Goal: Task Accomplishment & Management: Use online tool/utility

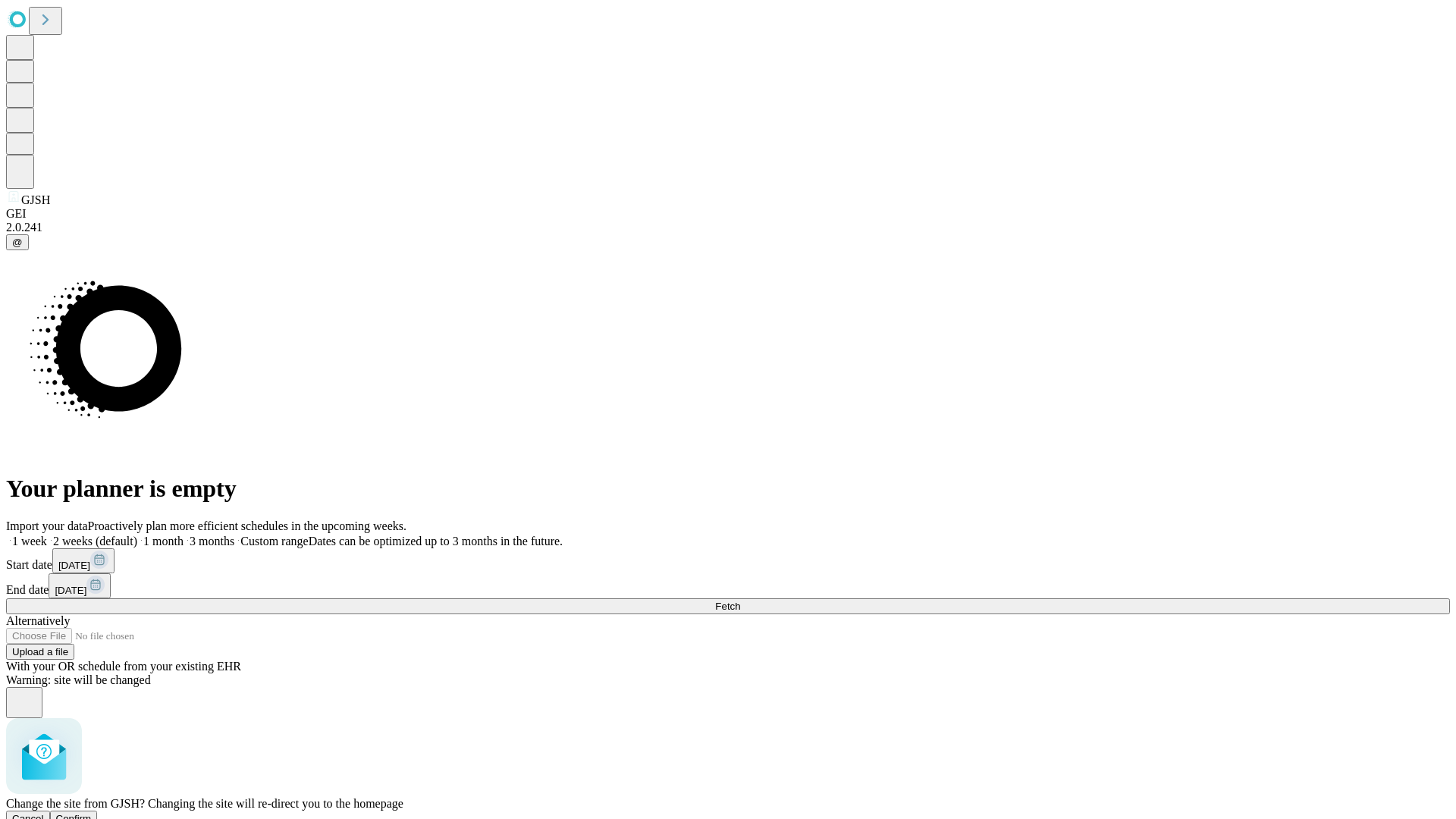
click at [92, 813] on span "Confirm" at bounding box center [74, 818] width 35 height 11
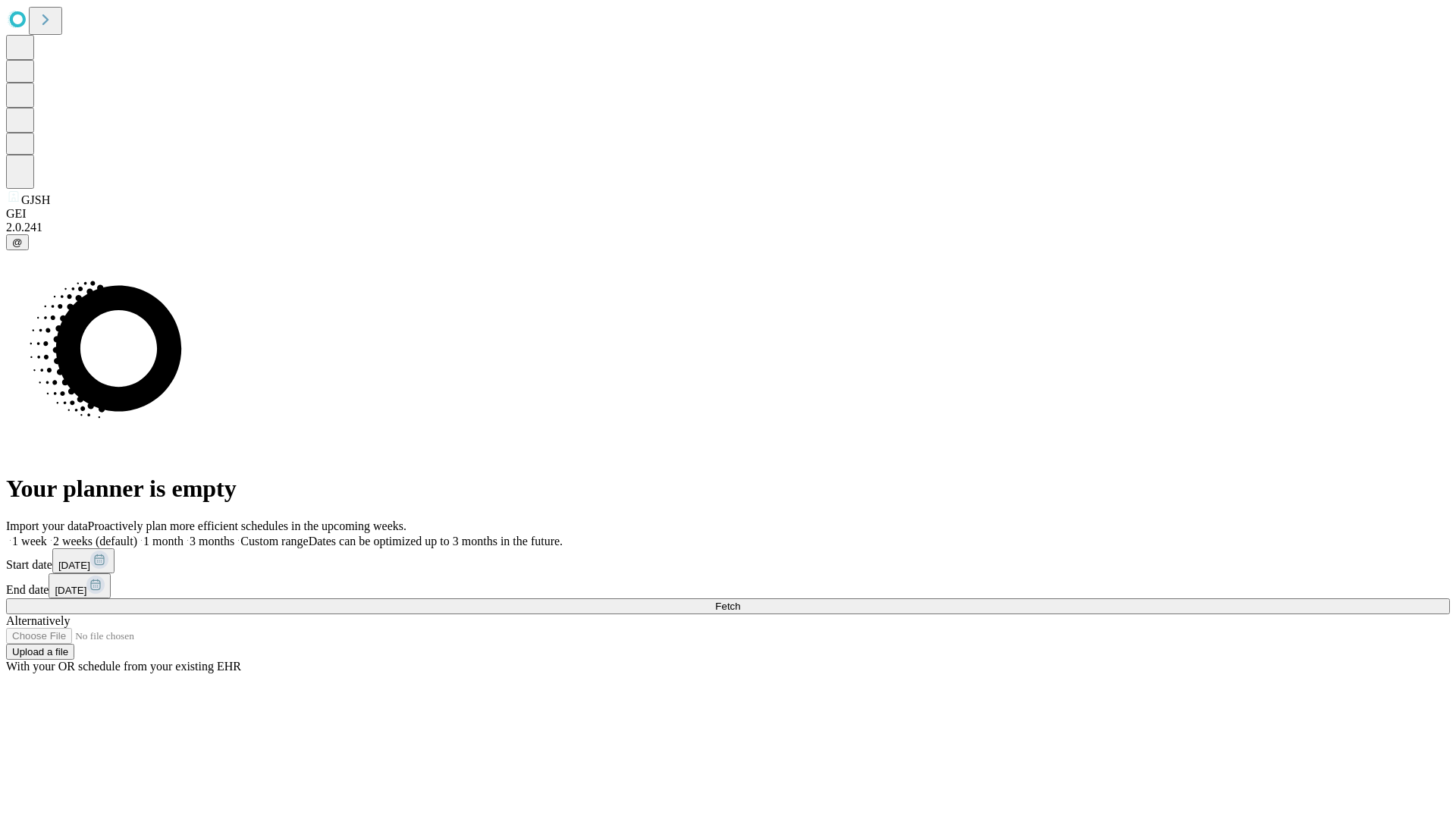
click at [47, 534] on label "1 week" at bounding box center [26, 541] width 41 height 13
click at [740, 601] on span "Fetch" at bounding box center [727, 606] width 25 height 11
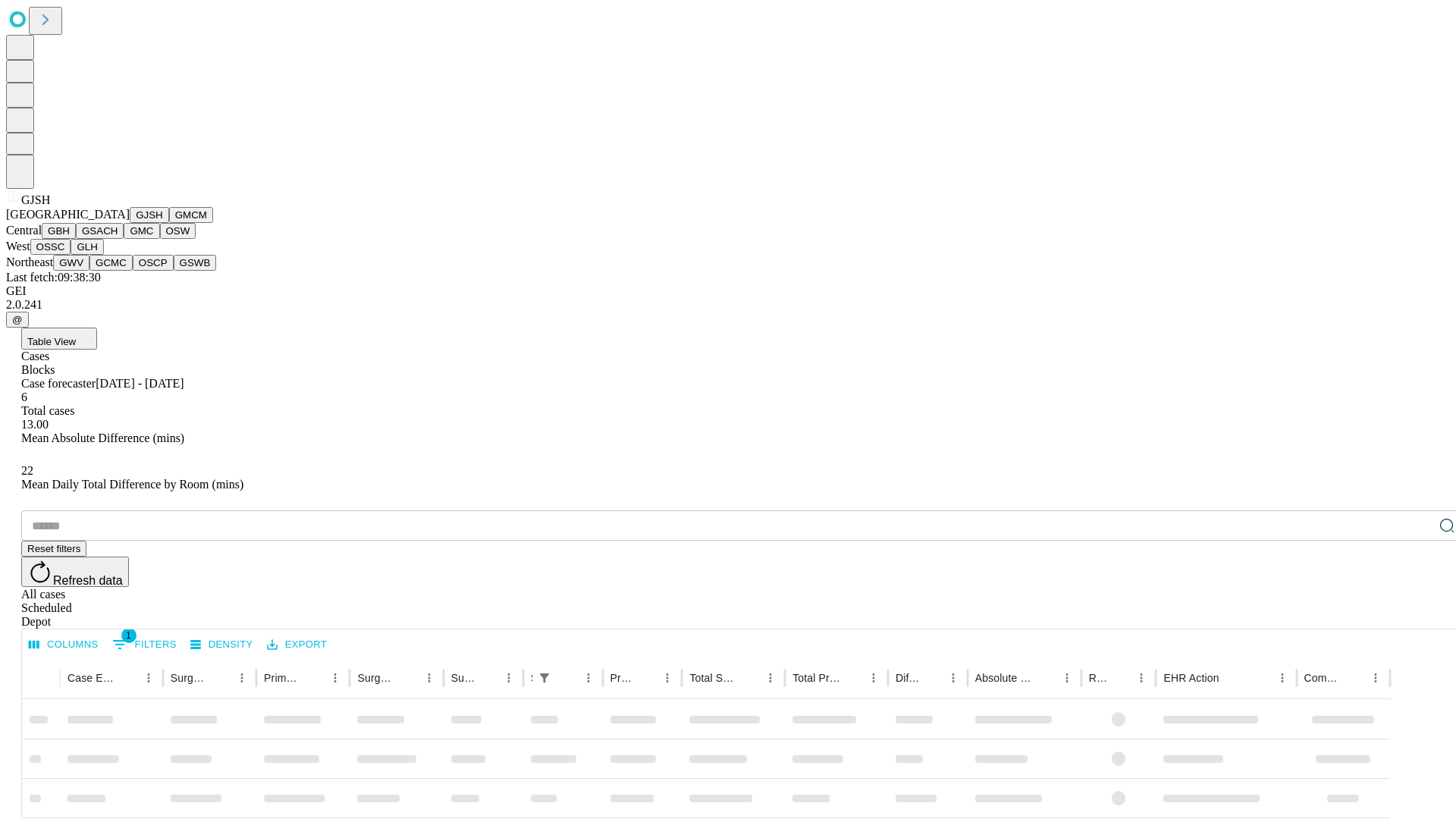
click at [169, 223] on button "GMCM" at bounding box center [191, 214] width 44 height 15
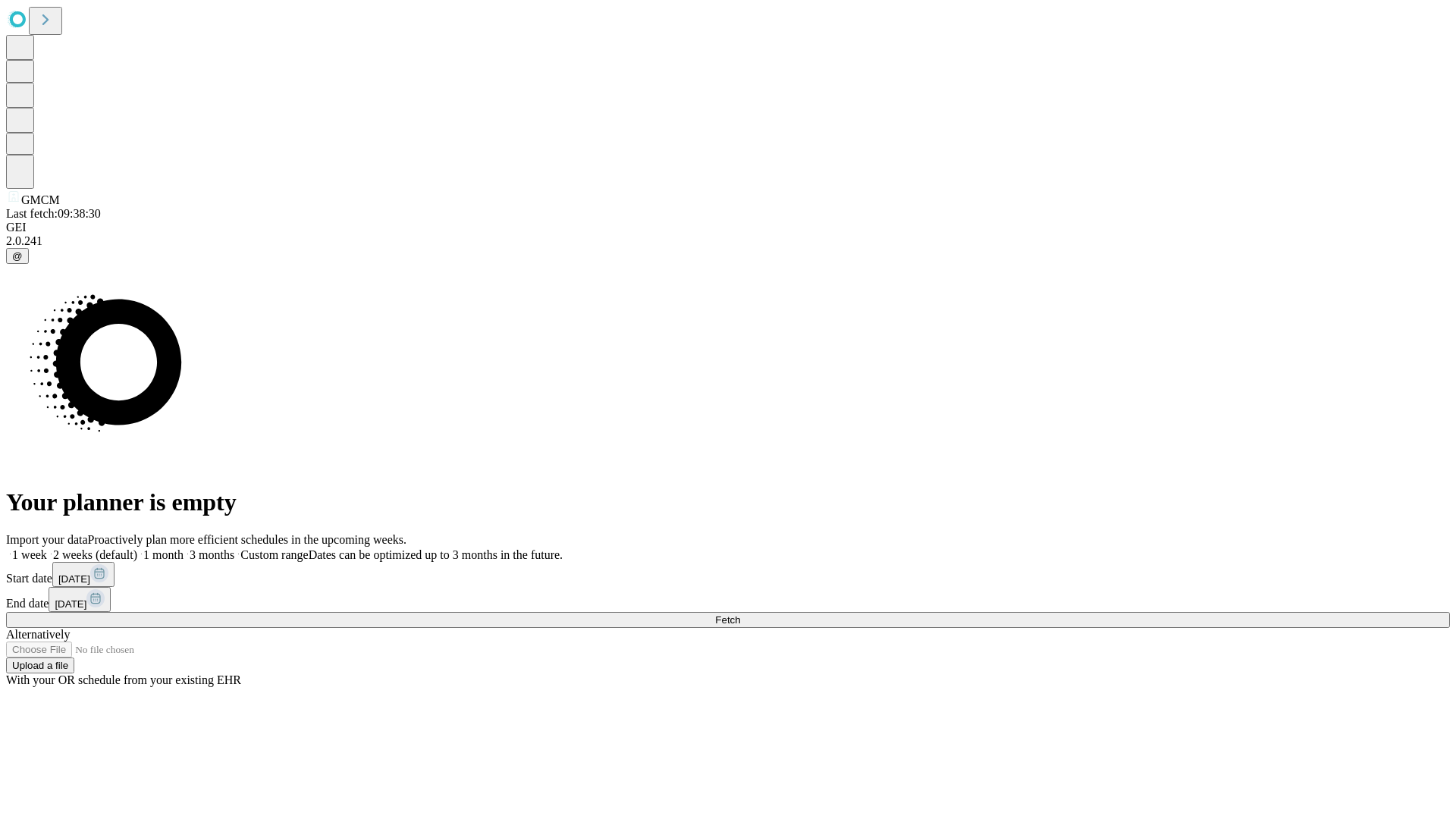
click at [47, 548] on label "1 week" at bounding box center [26, 554] width 41 height 13
click at [740, 614] on span "Fetch" at bounding box center [727, 620] width 25 height 11
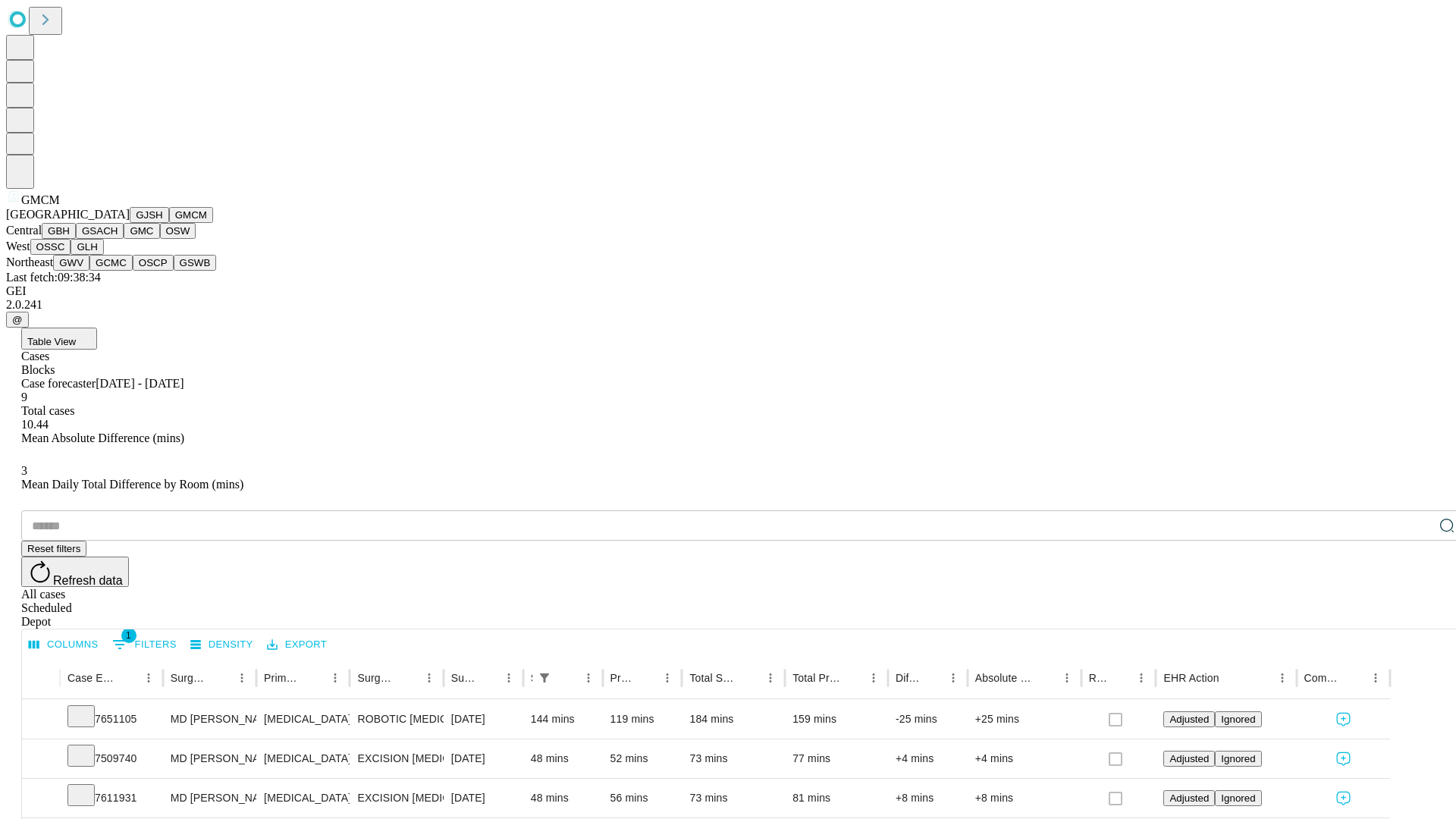
click at [76, 238] on button "GBH" at bounding box center [58, 230] width 34 height 15
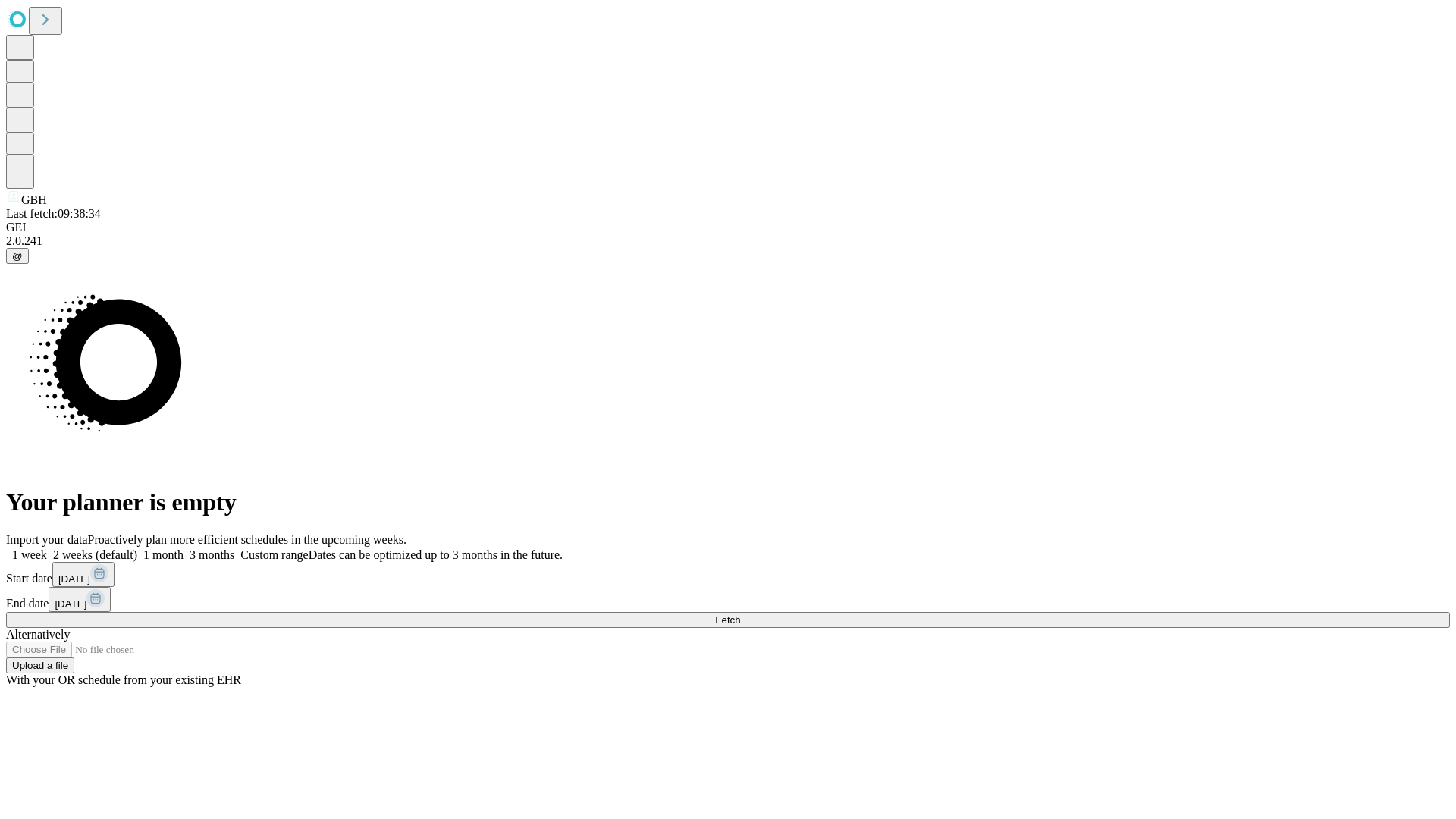
click at [47, 548] on label "1 week" at bounding box center [26, 554] width 41 height 13
click at [740, 614] on span "Fetch" at bounding box center [727, 620] width 25 height 11
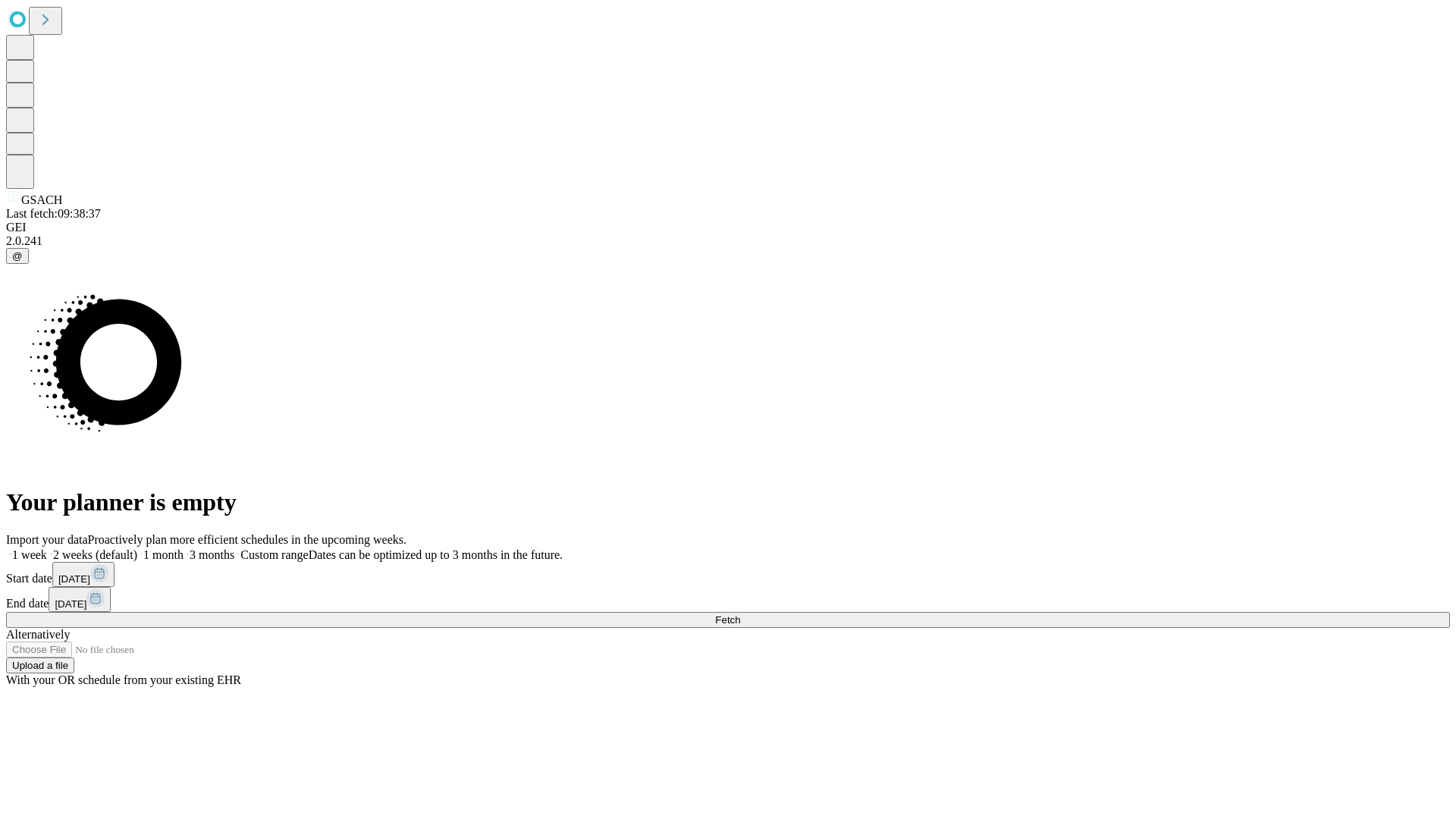
click at [740, 614] on span "Fetch" at bounding box center [727, 620] width 25 height 11
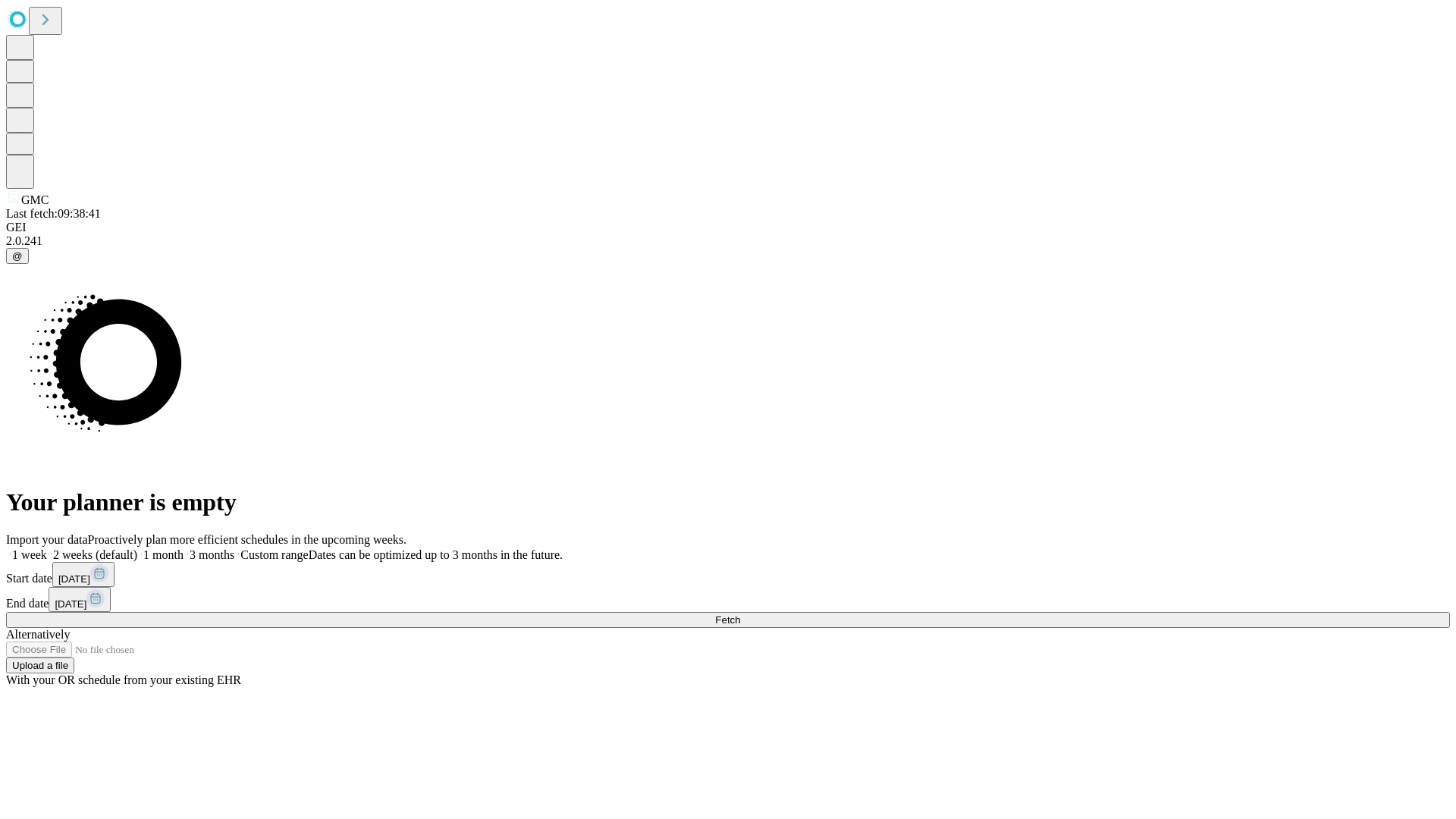
click at [47, 548] on label "1 week" at bounding box center [26, 554] width 41 height 13
click at [740, 614] on span "Fetch" at bounding box center [727, 620] width 25 height 11
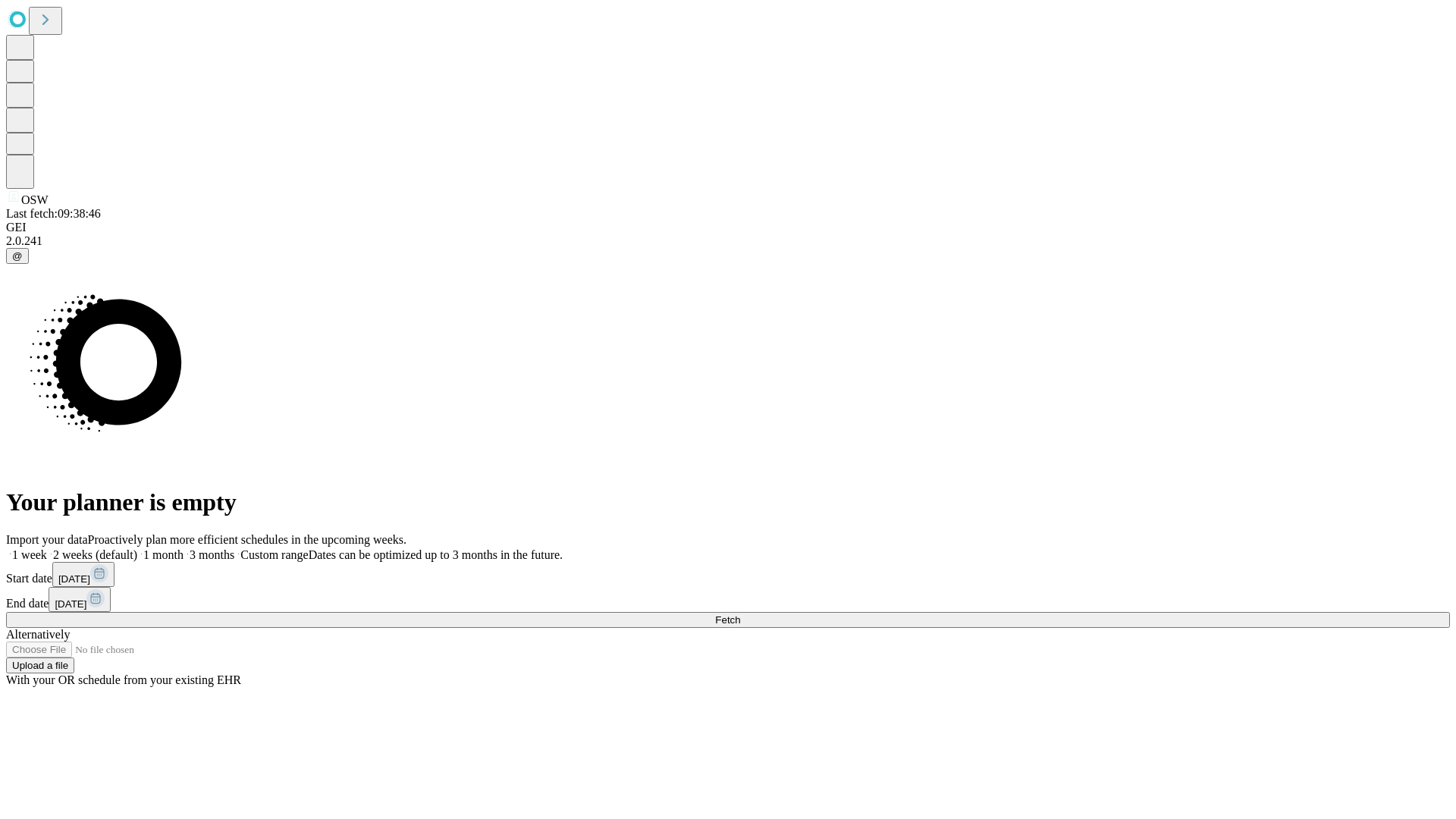
click at [47, 548] on label "1 week" at bounding box center [26, 554] width 41 height 13
click at [740, 614] on span "Fetch" at bounding box center [727, 620] width 25 height 11
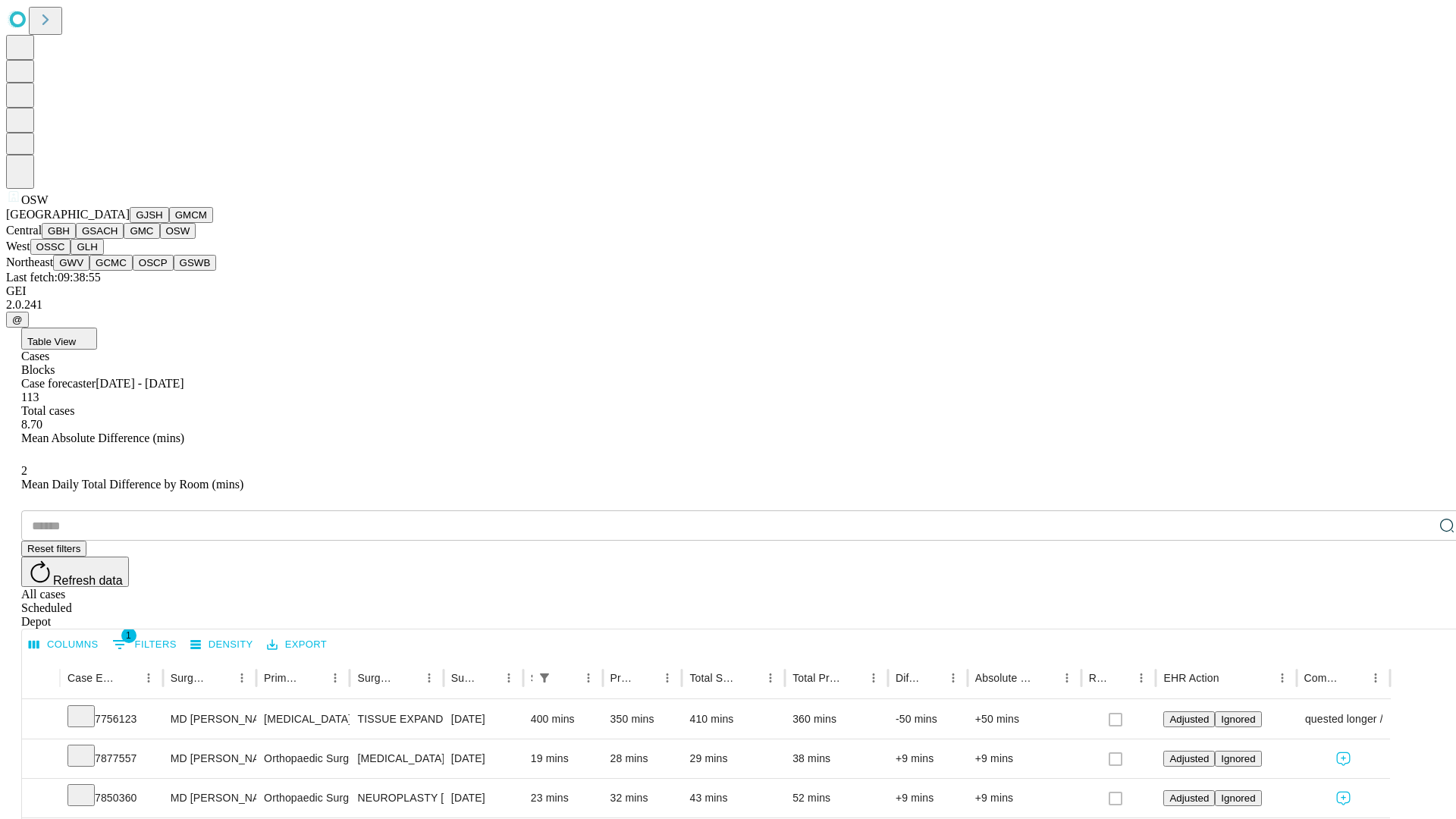
click at [71, 255] on button "OSSC" at bounding box center [50, 246] width 41 height 15
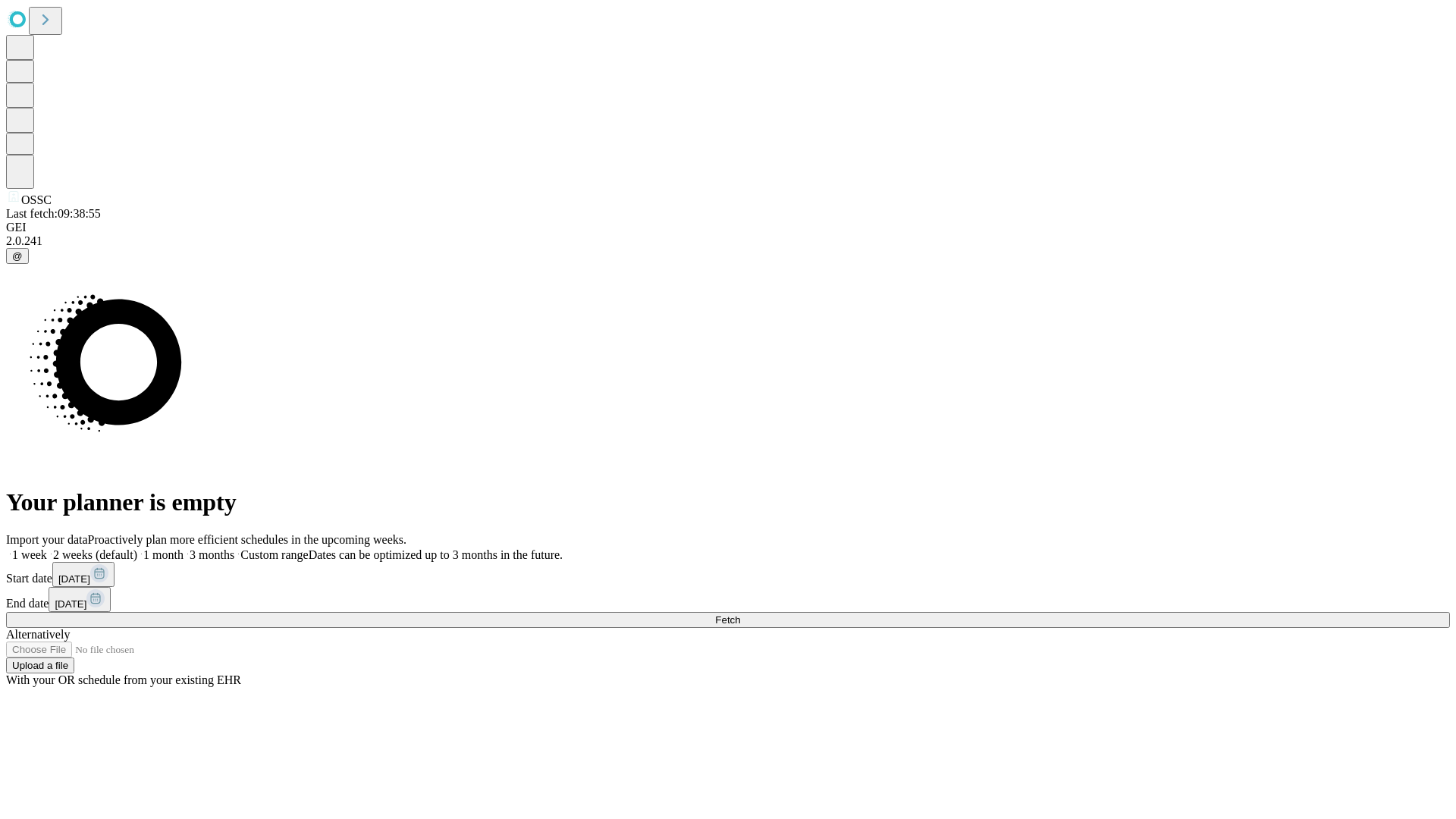
click at [47, 548] on label "1 week" at bounding box center [26, 554] width 41 height 13
click at [740, 614] on span "Fetch" at bounding box center [727, 620] width 25 height 11
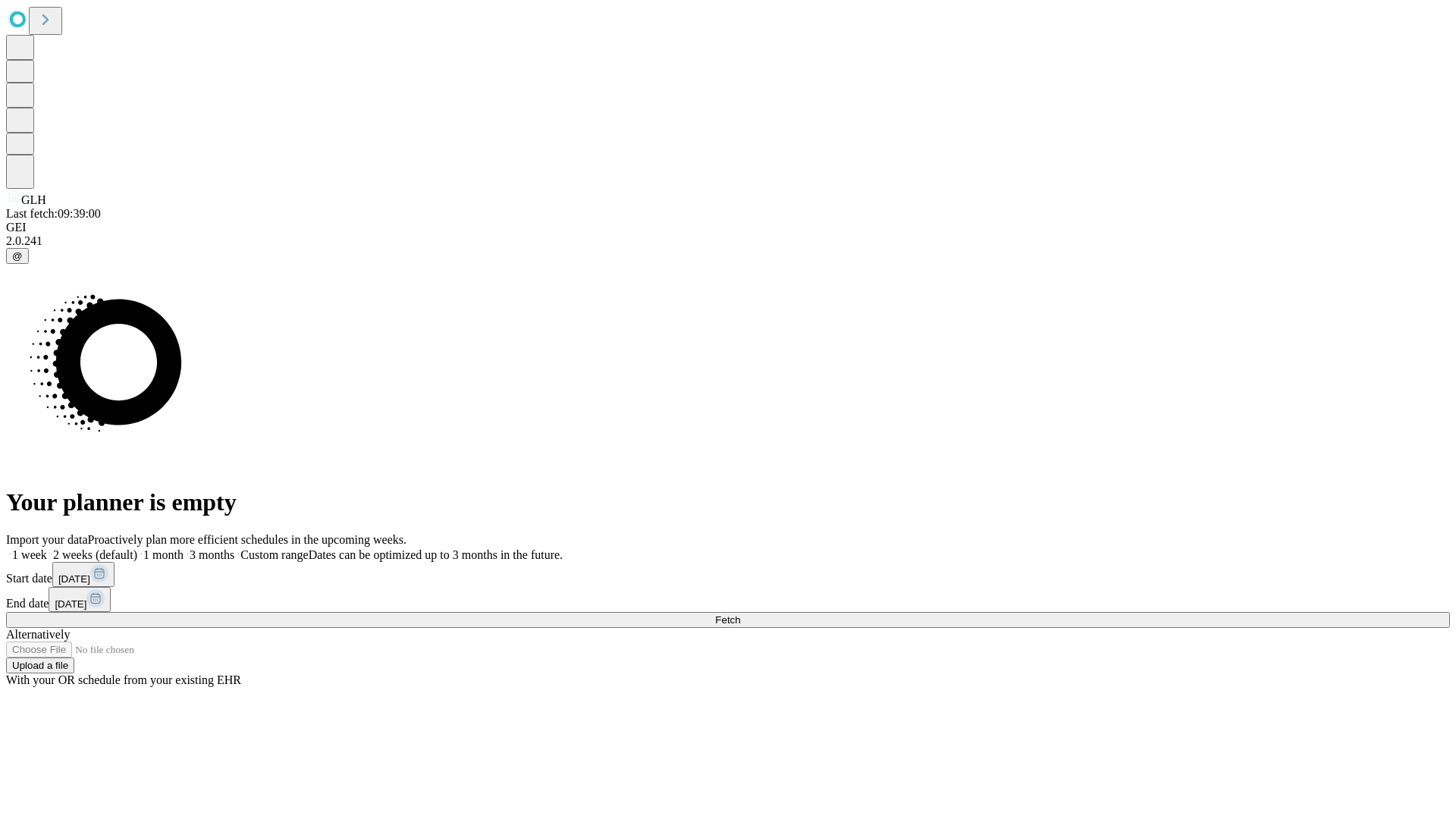
click at [47, 548] on label "1 week" at bounding box center [26, 554] width 41 height 13
click at [740, 614] on span "Fetch" at bounding box center [727, 620] width 25 height 11
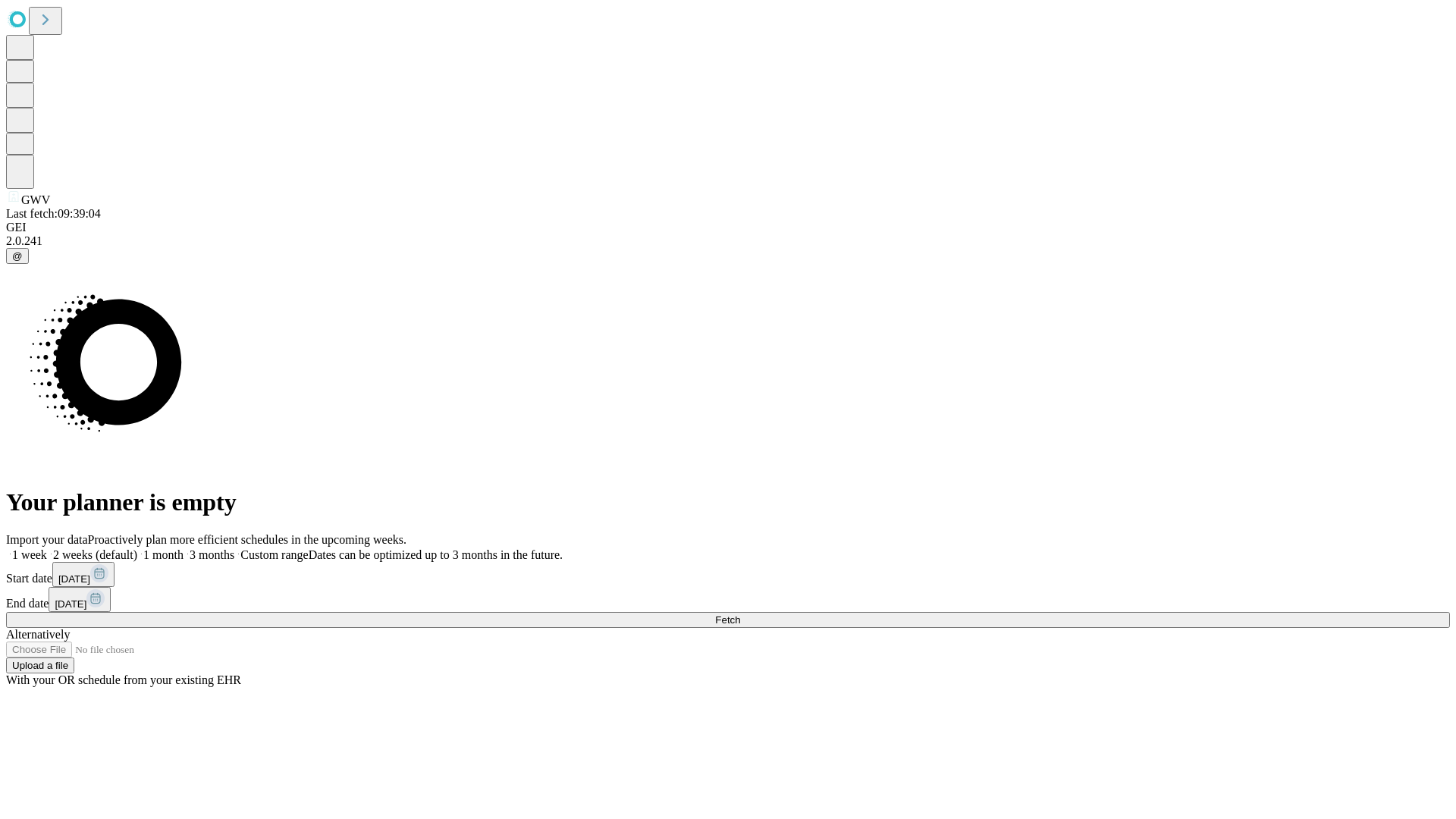
click at [47, 548] on label "1 week" at bounding box center [26, 554] width 41 height 13
click at [740, 614] on span "Fetch" at bounding box center [727, 620] width 25 height 11
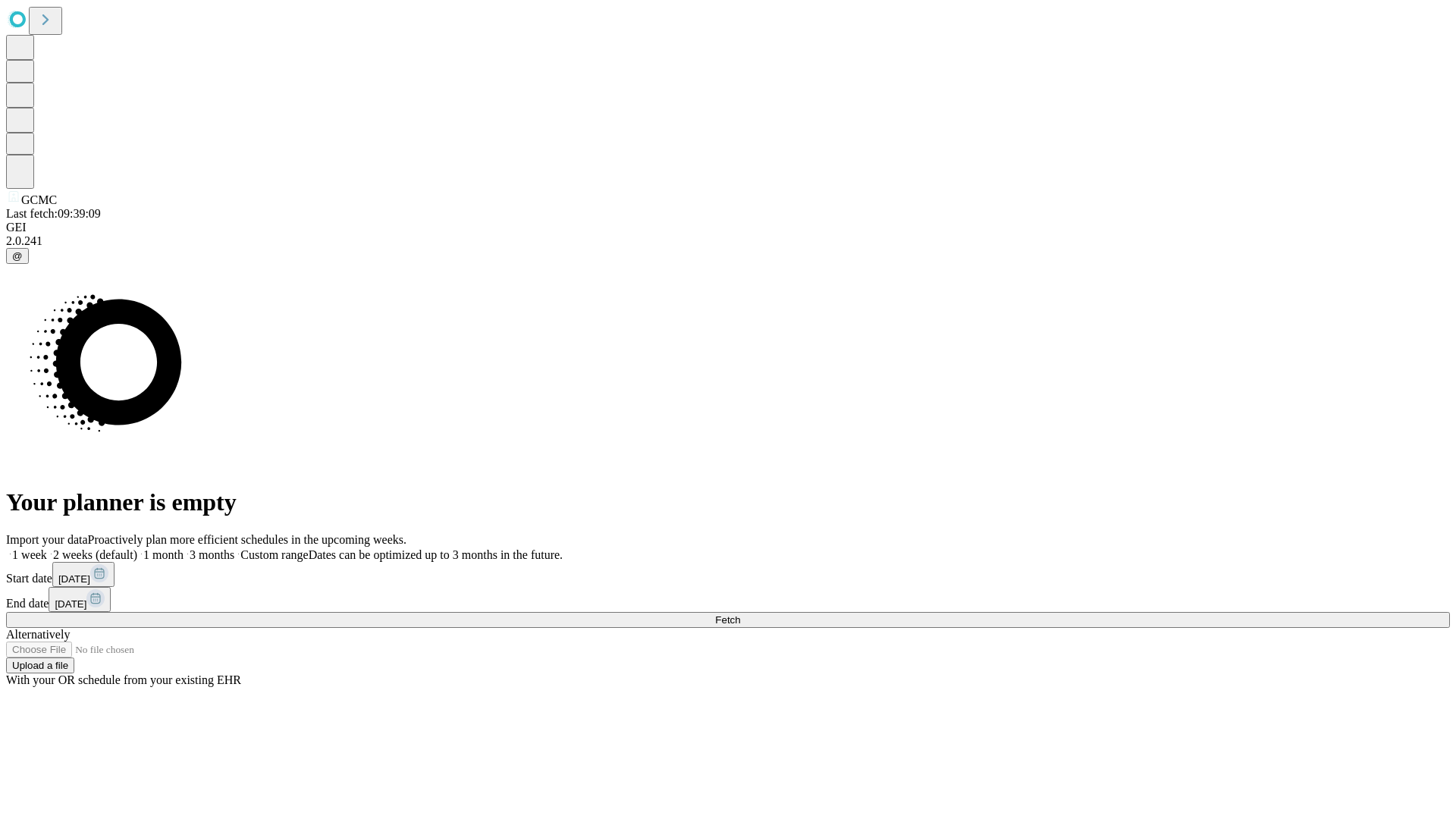
click at [740, 614] on span "Fetch" at bounding box center [727, 620] width 25 height 11
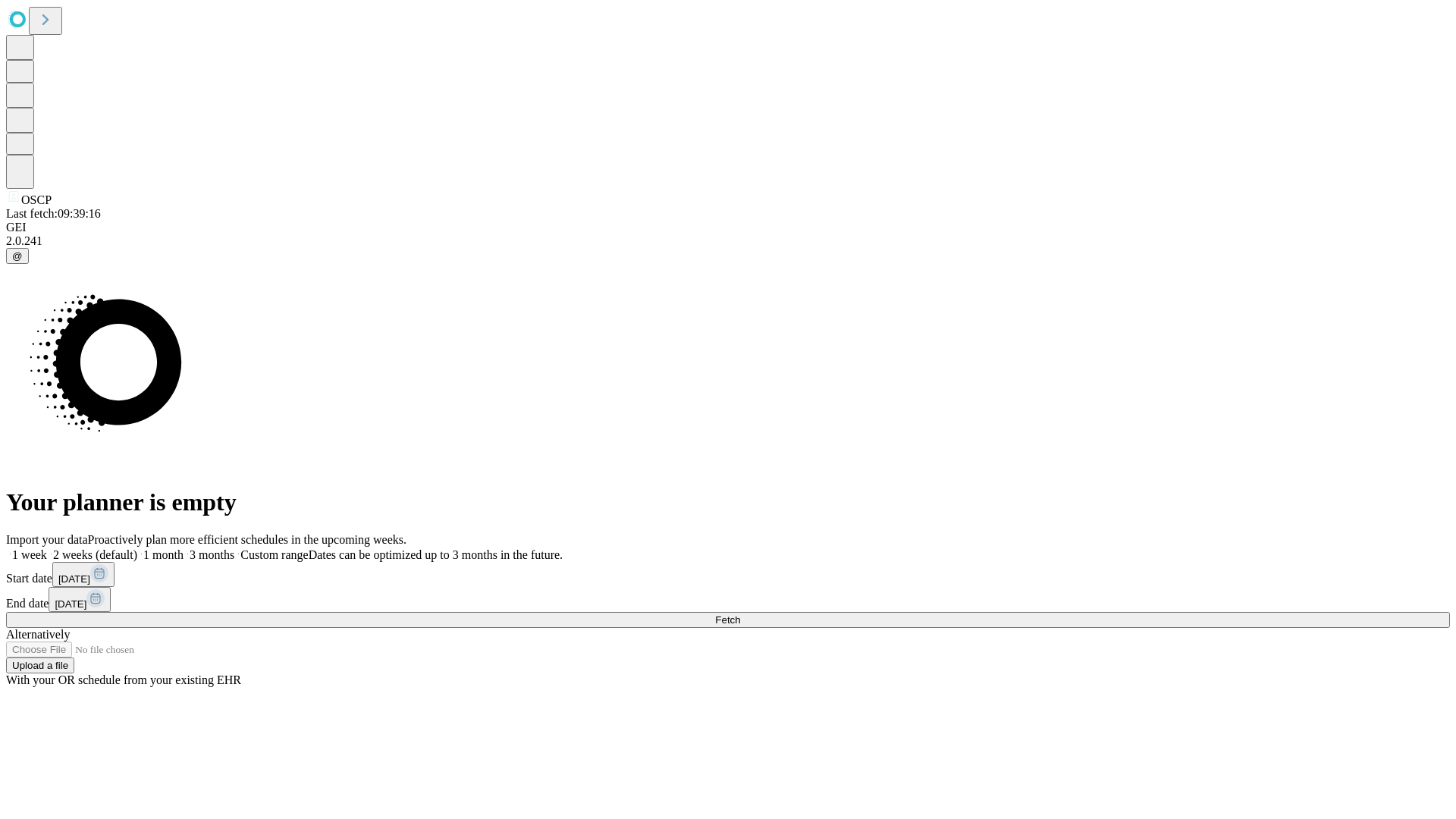
click at [47, 548] on label "1 week" at bounding box center [26, 554] width 41 height 13
click at [740, 614] on span "Fetch" at bounding box center [727, 620] width 25 height 11
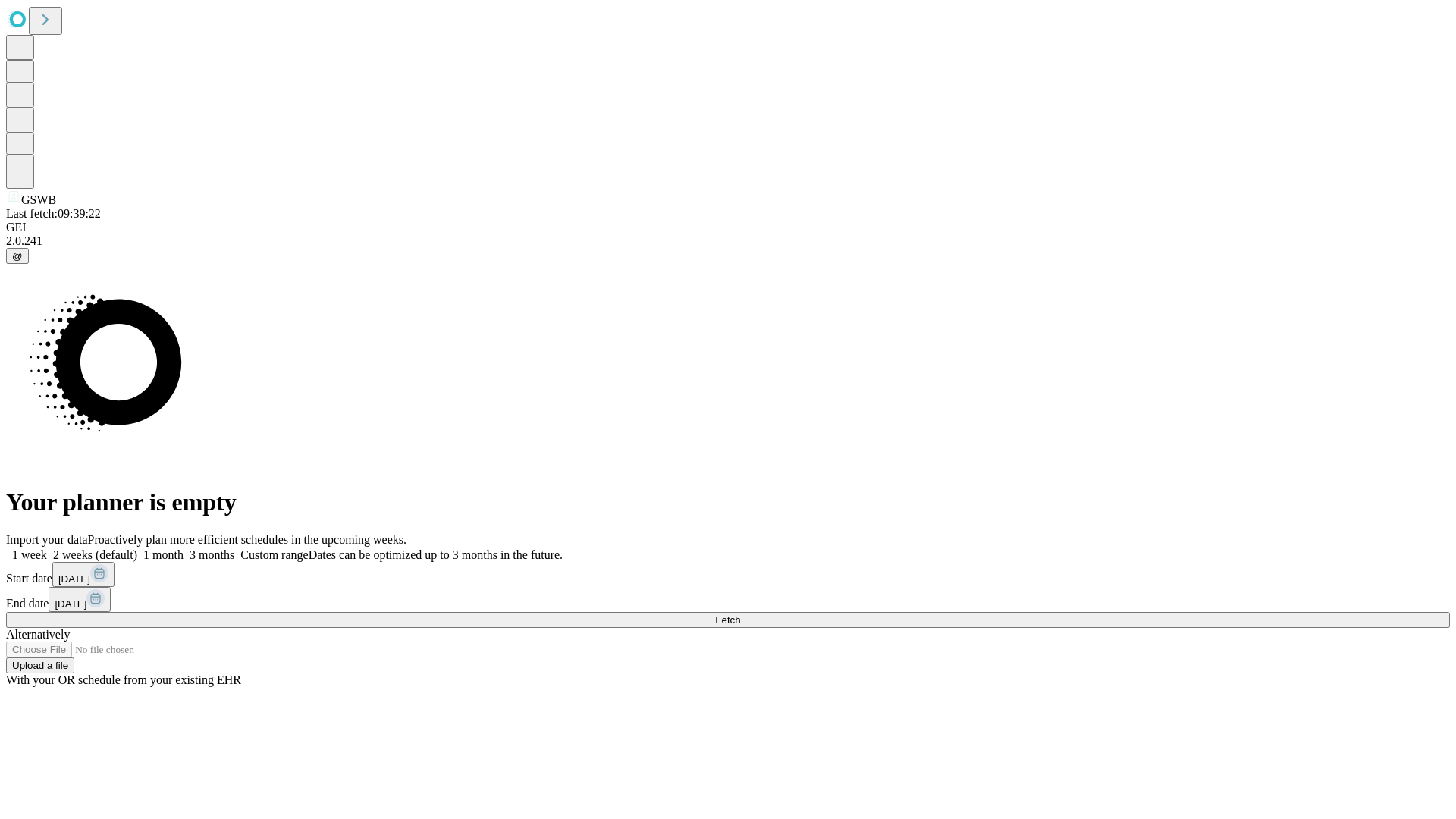
click at [740, 614] on span "Fetch" at bounding box center [727, 620] width 25 height 11
